Goal: Check status: Check status

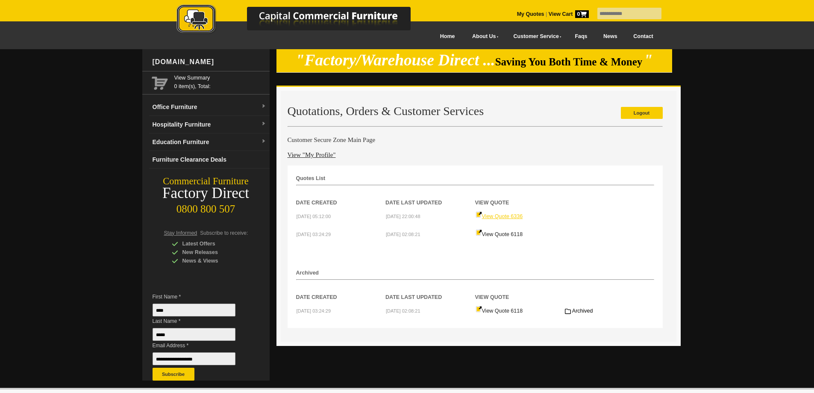
click at [503, 217] on link "View Quote 6336" at bounding box center [499, 216] width 47 height 6
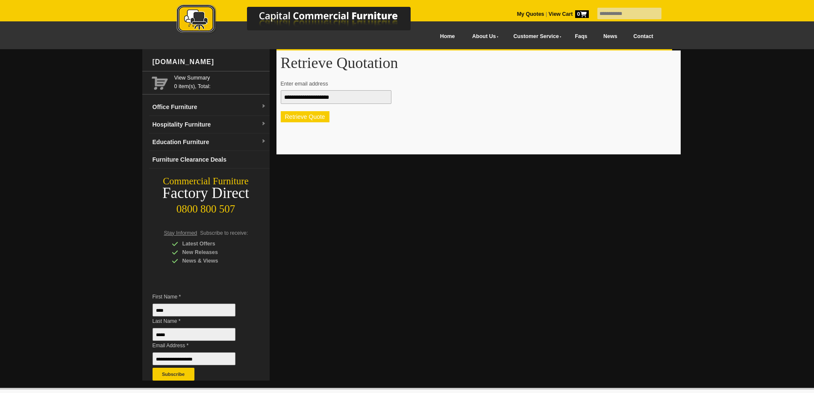
click at [297, 114] on button "Retrieve Quote" at bounding box center [305, 116] width 49 height 11
